Goal: Transaction & Acquisition: Purchase product/service

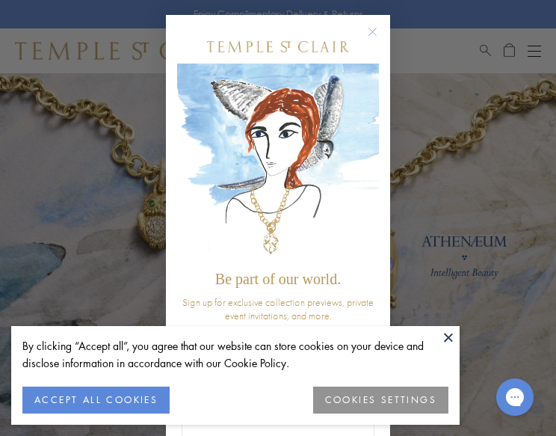
click at [447, 337] on button at bounding box center [448, 337] width 22 height 22
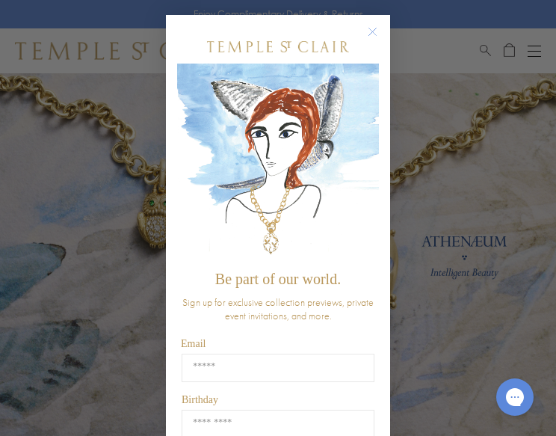
click at [364, 28] on circle "Close dialog" at bounding box center [373, 32] width 18 height 18
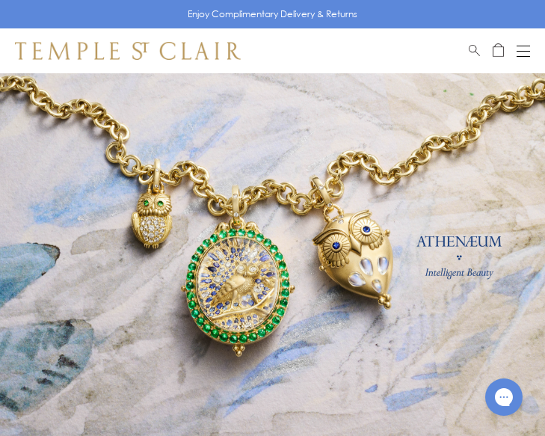
click at [524, 43] on button "Open navigation" at bounding box center [523, 51] width 13 height 18
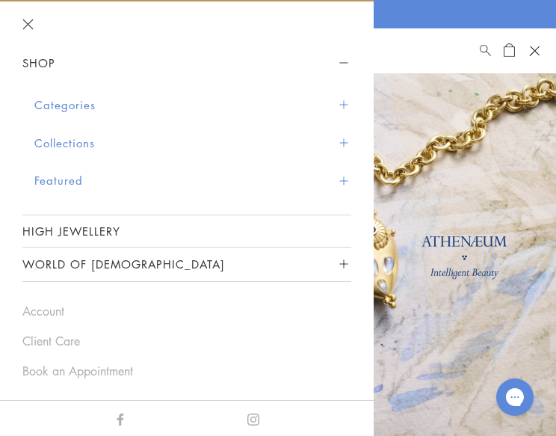
click at [66, 147] on button "Collections" at bounding box center [192, 143] width 317 height 38
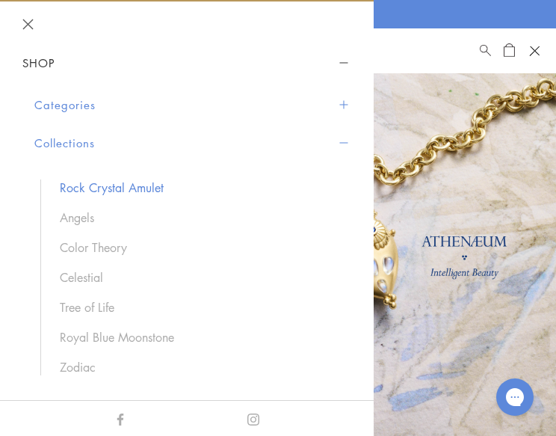
click at [105, 190] on link "Rock Crystal Amulet" at bounding box center [198, 187] width 277 height 16
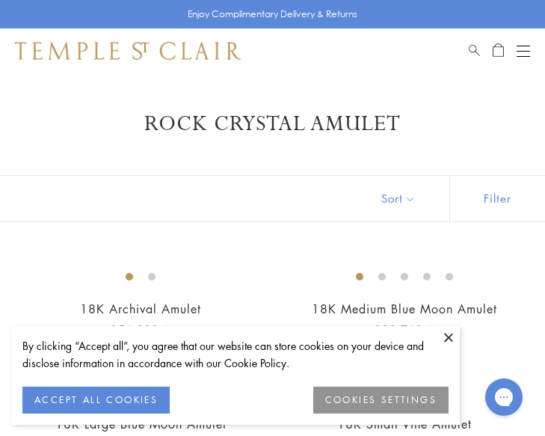
click at [449, 337] on button at bounding box center [448, 337] width 22 height 22
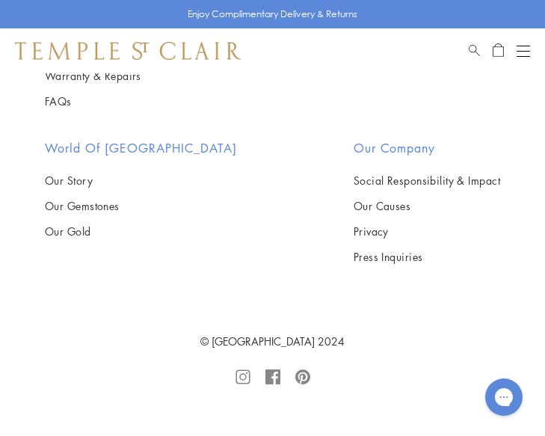
scroll to position [9721, 0]
click at [0, 0] on img at bounding box center [0, 0] width 0 height 0
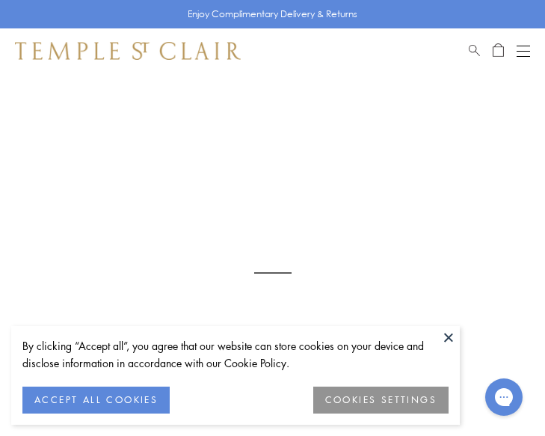
click at [445, 332] on button at bounding box center [448, 337] width 22 height 22
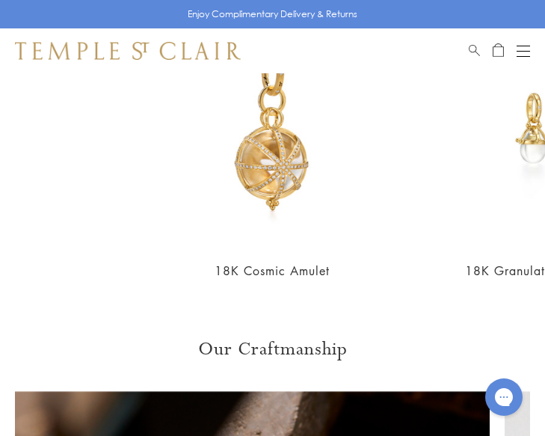
scroll to position [1444, 0]
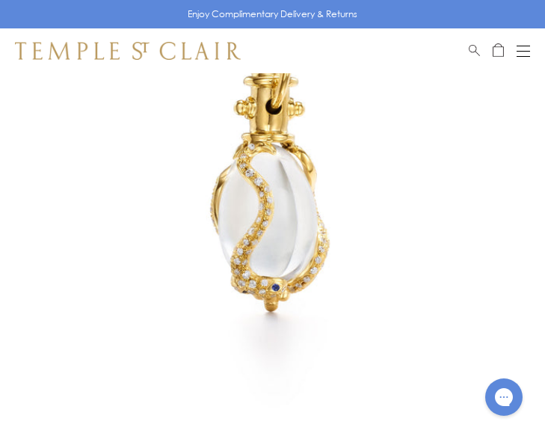
scroll to position [572, 0]
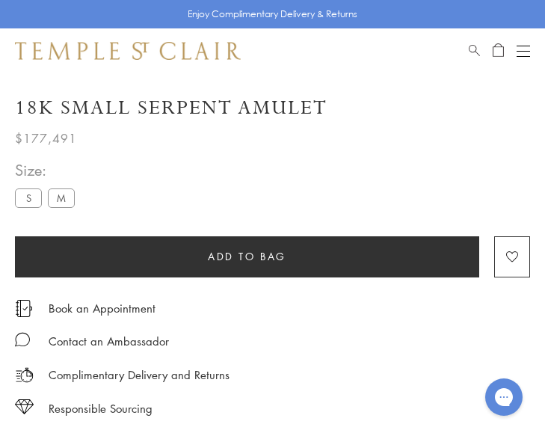
click at [62, 200] on label "M" at bounding box center [61, 197] width 27 height 19
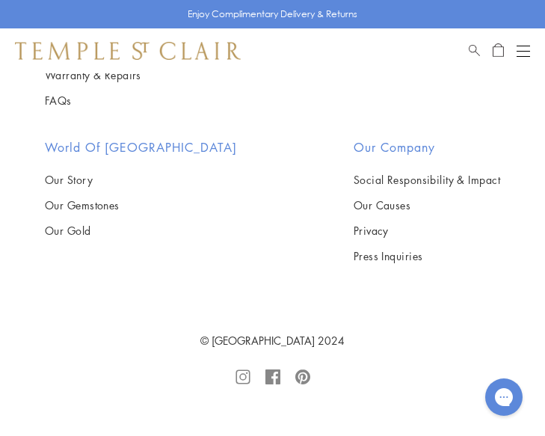
scroll to position [3313, 0]
